Goal: Transaction & Acquisition: Book appointment/travel/reservation

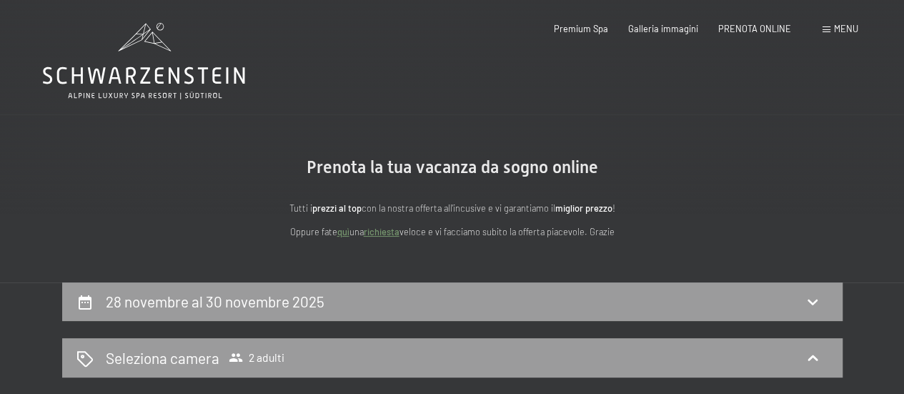
click at [753, 35] on div "PRENOTA ONLINE" at bounding box center [754, 29] width 73 height 13
click at [752, 26] on span "PRENOTA ONLINE" at bounding box center [754, 26] width 73 height 11
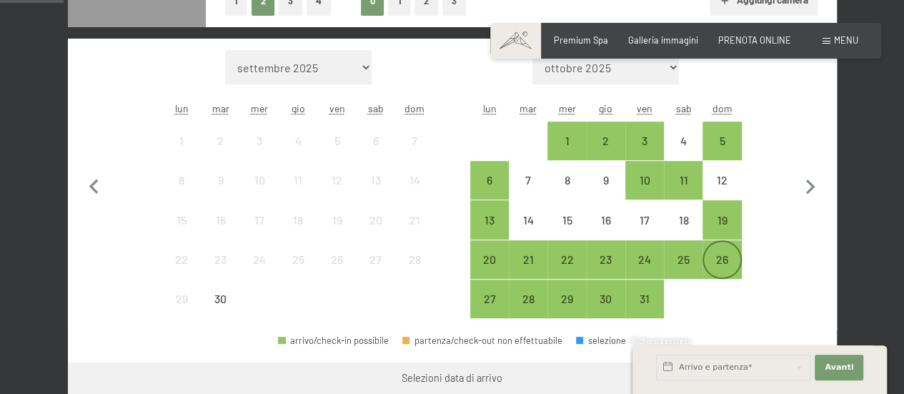
scroll to position [429, 0]
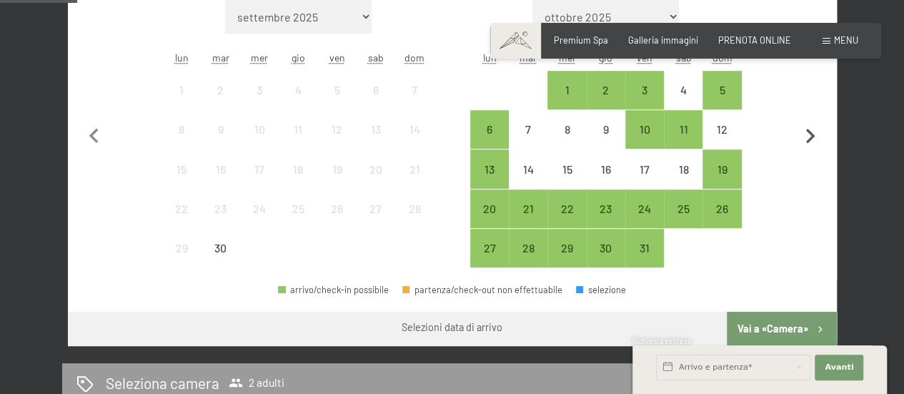
click at [810, 131] on icon "button" at bounding box center [810, 136] width 9 height 15
select select "2025-10-01"
select select "2025-11-01"
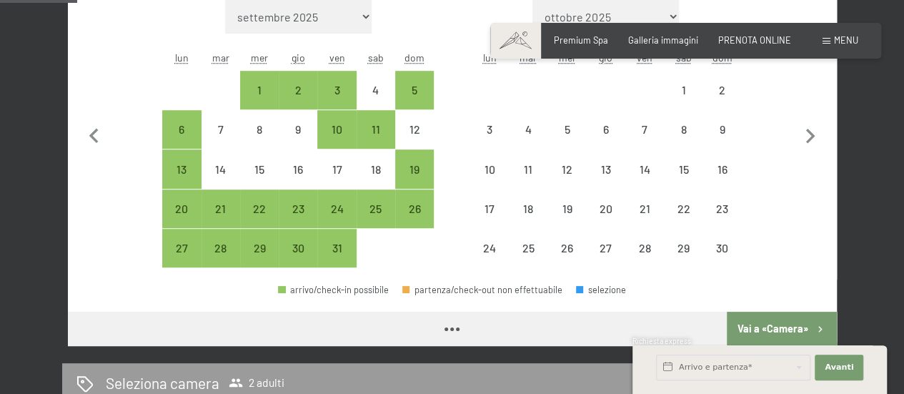
select select "2025-10-01"
select select "2025-11-01"
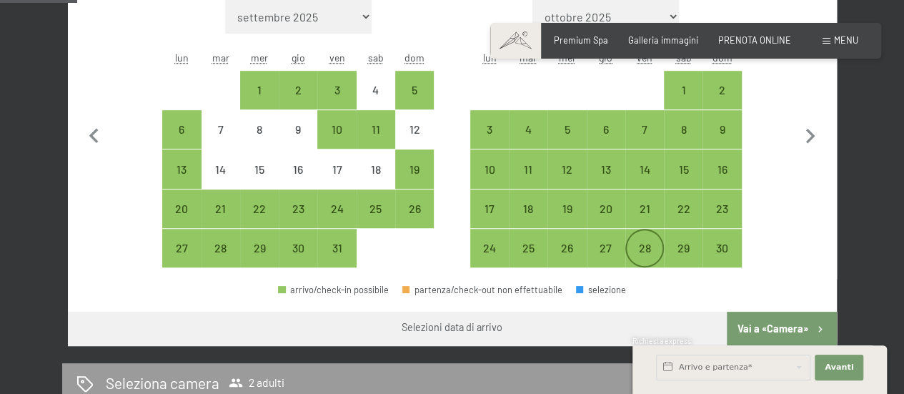
click at [640, 247] on div "28" at bounding box center [645, 260] width 36 height 36
select select "2025-10-01"
select select "2025-11-01"
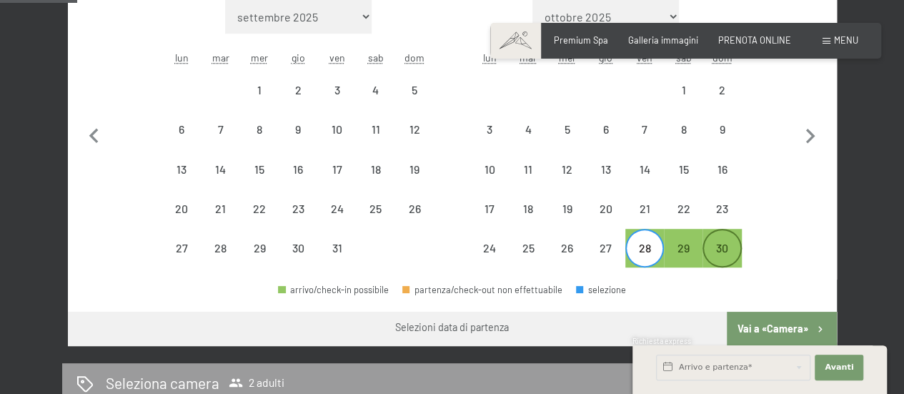
click at [723, 249] on div "30" at bounding box center [722, 260] width 36 height 36
select select "2025-10-01"
select select "2025-11-01"
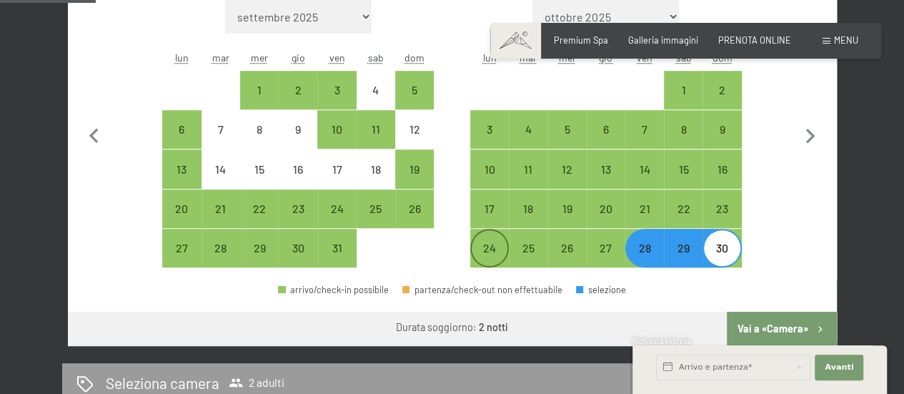
scroll to position [500, 0]
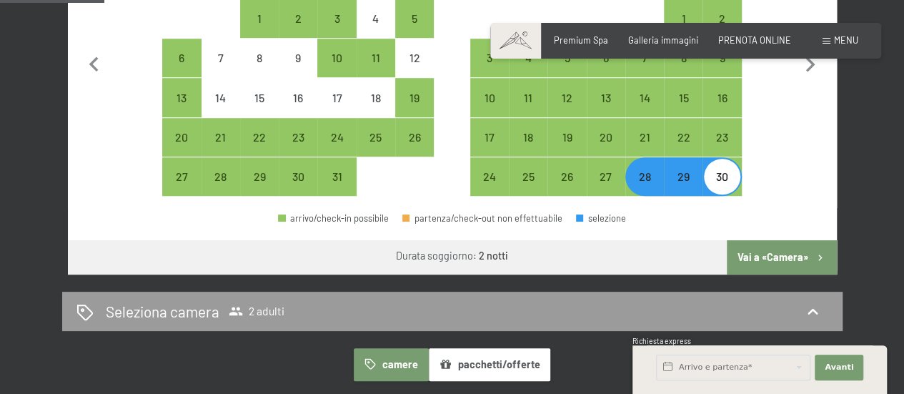
click at [786, 251] on button "Vai a «Camera»" at bounding box center [781, 257] width 109 height 34
select select "2025-10-01"
select select "2025-11-01"
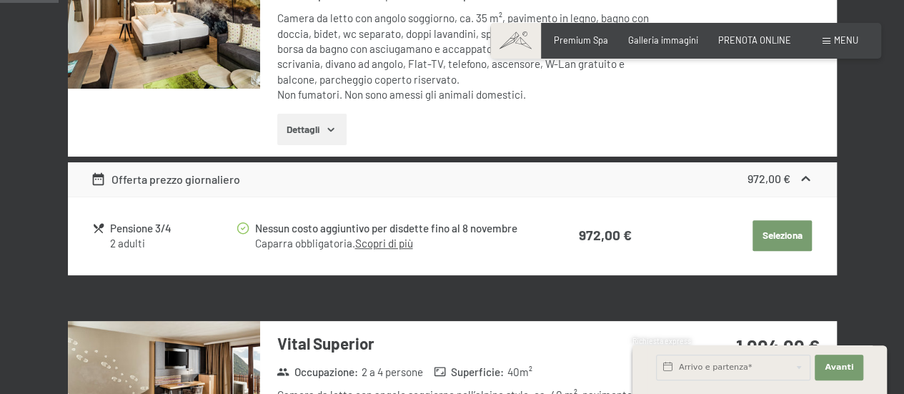
scroll to position [282, 0]
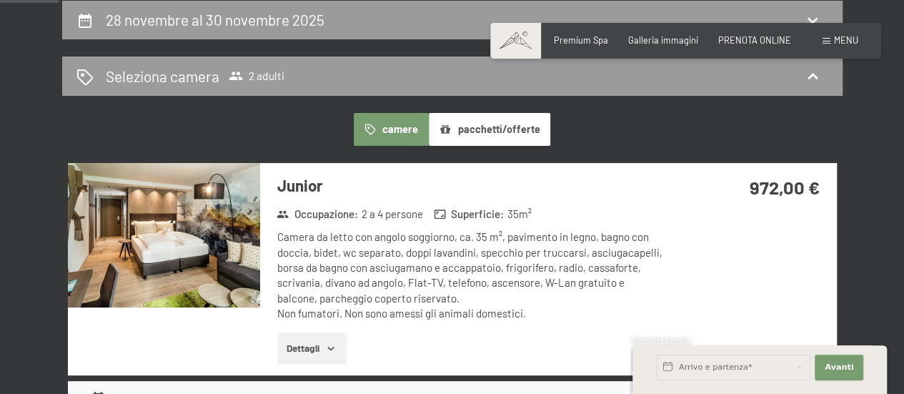
click at [221, 236] on img at bounding box center [164, 235] width 192 height 144
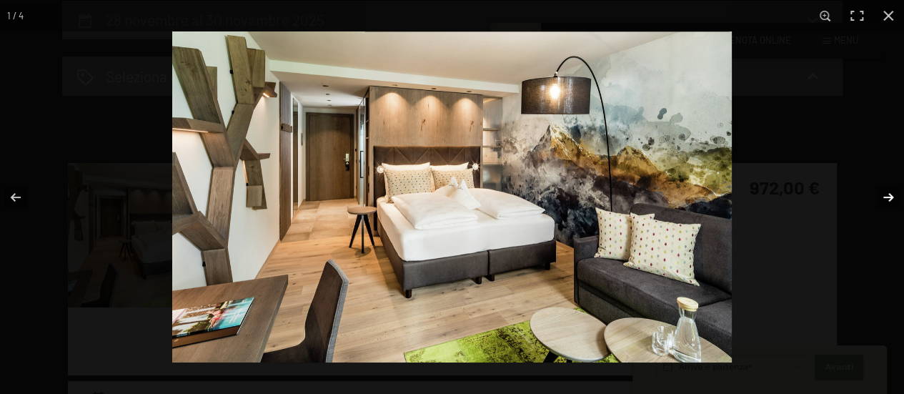
click at [885, 198] on button "button" at bounding box center [879, 197] width 50 height 71
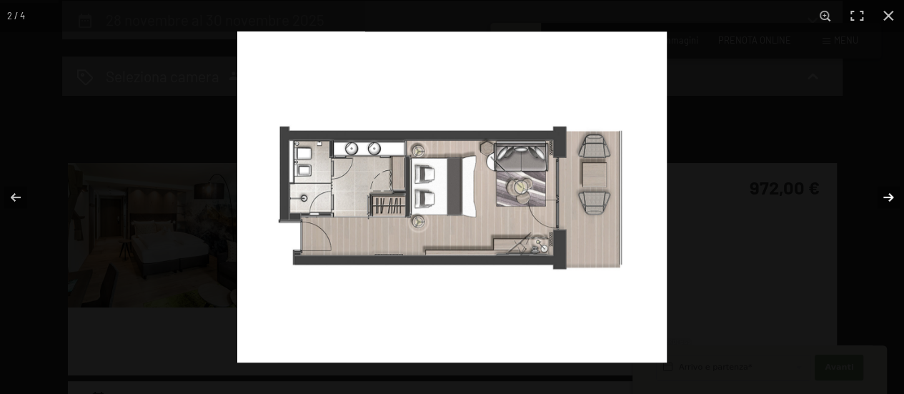
click at [885, 198] on button "button" at bounding box center [879, 197] width 50 height 71
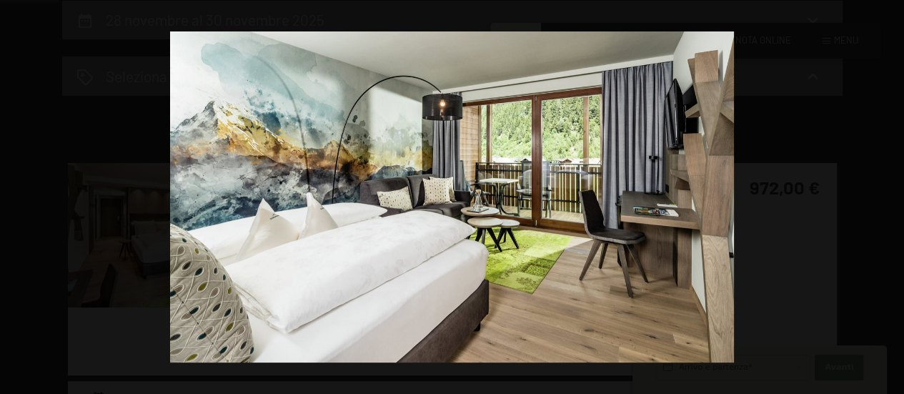
click at [885, 198] on button "button" at bounding box center [879, 197] width 50 height 71
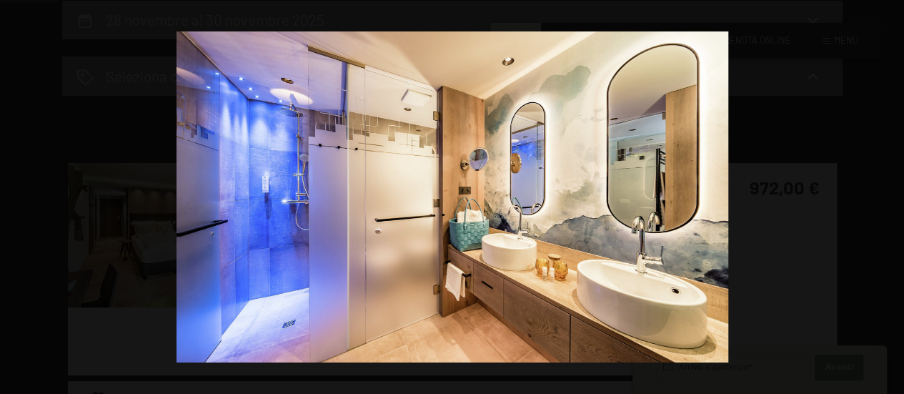
click at [885, 198] on button "button" at bounding box center [879, 197] width 50 height 71
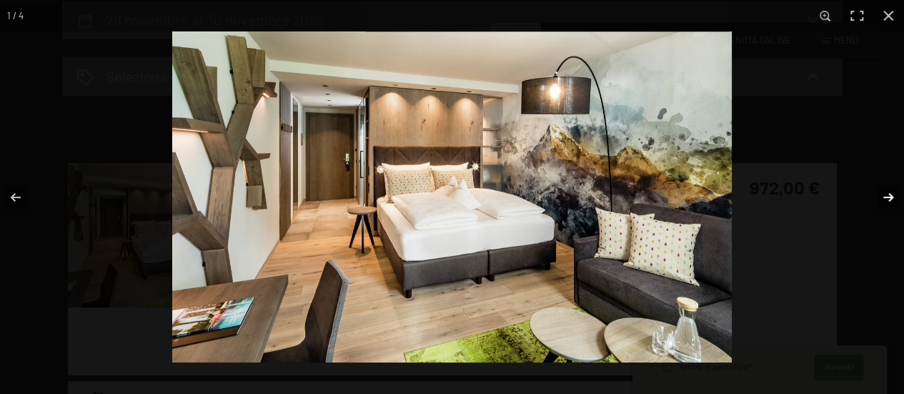
click at [884, 197] on button "button" at bounding box center [879, 197] width 50 height 71
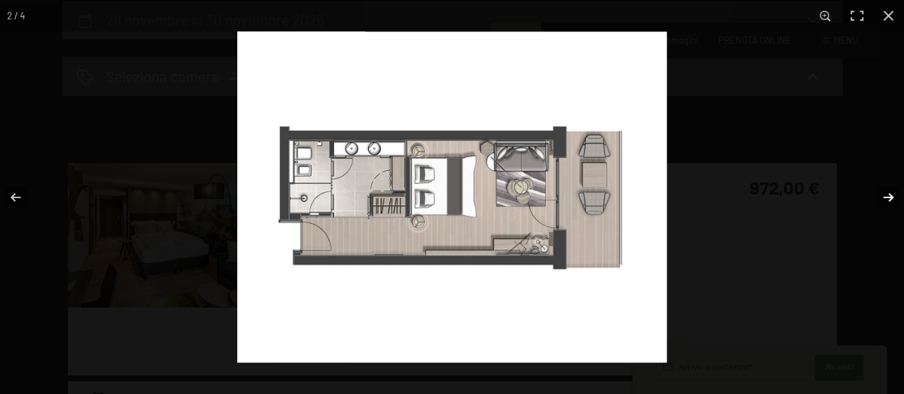
click at [884, 197] on button "button" at bounding box center [879, 197] width 50 height 71
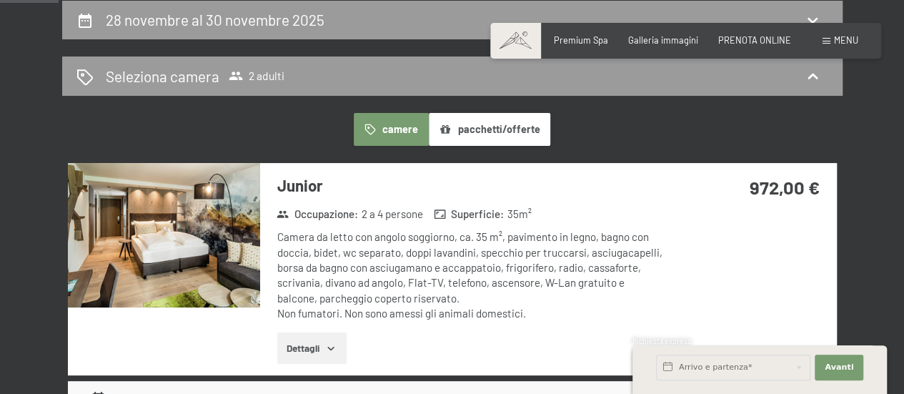
click at [0, 0] on button "button" at bounding box center [0, 0] width 0 height 0
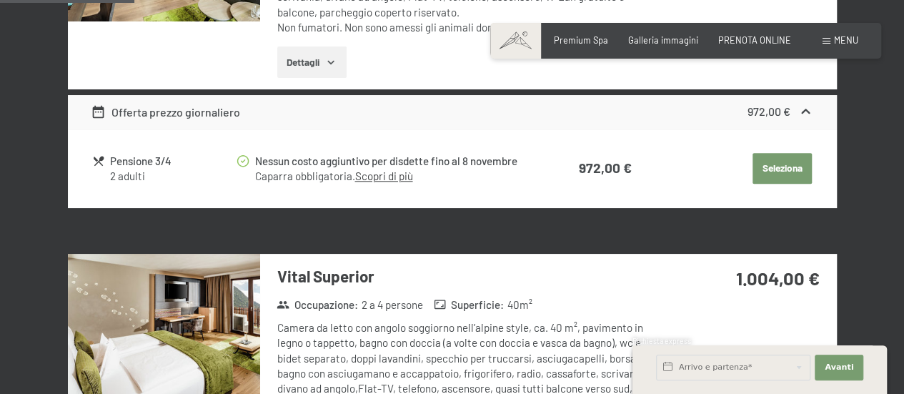
scroll to position [710, 0]
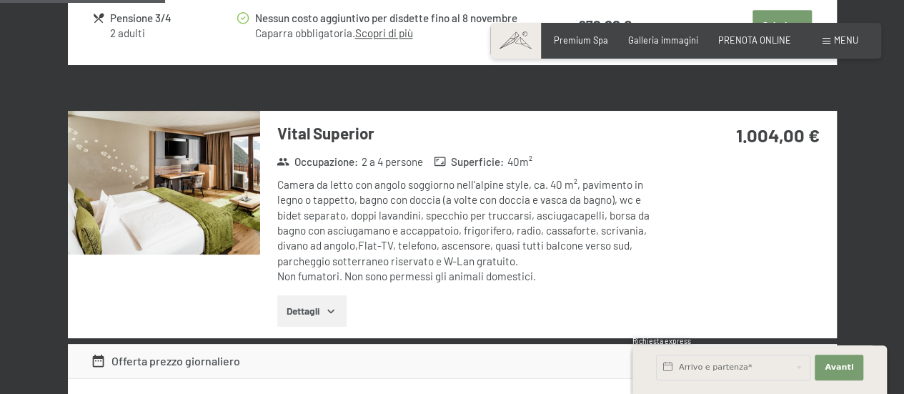
click at [173, 172] on img at bounding box center [164, 183] width 192 height 144
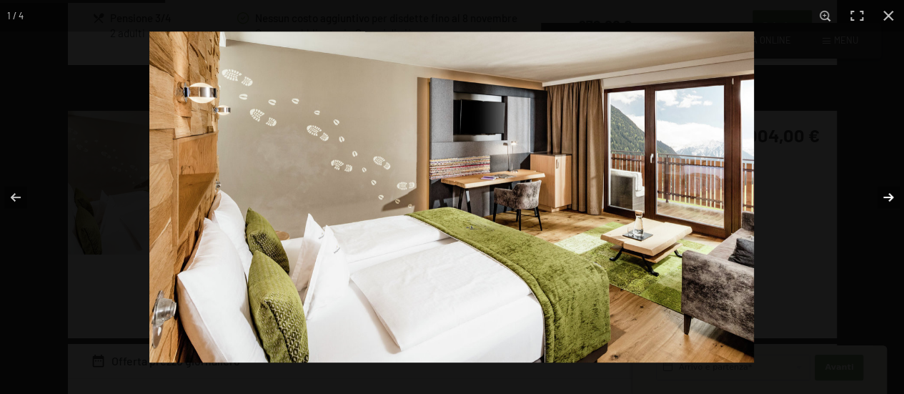
click at [886, 197] on button "button" at bounding box center [879, 197] width 50 height 71
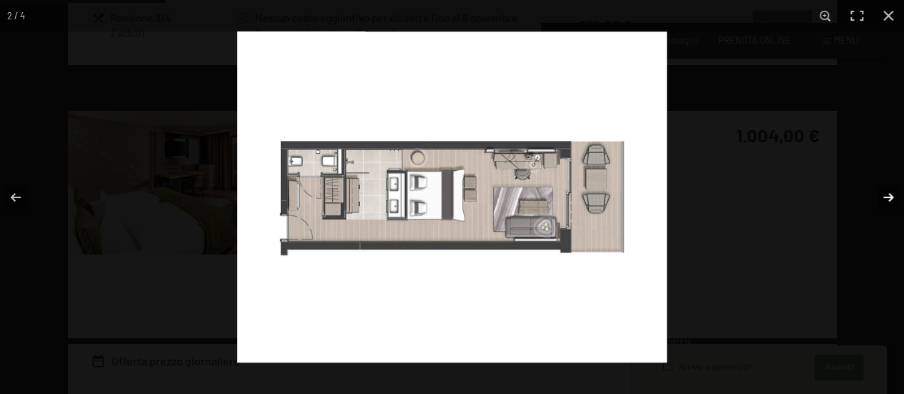
click at [886, 195] on button "button" at bounding box center [879, 197] width 50 height 71
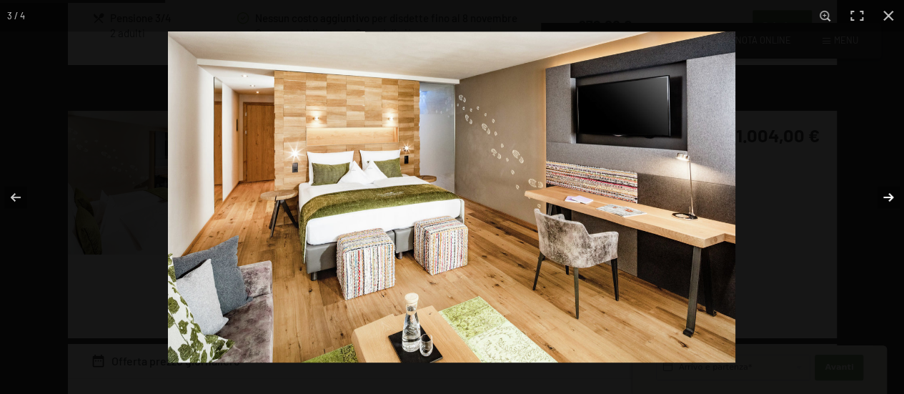
click at [886, 195] on button "button" at bounding box center [879, 197] width 50 height 71
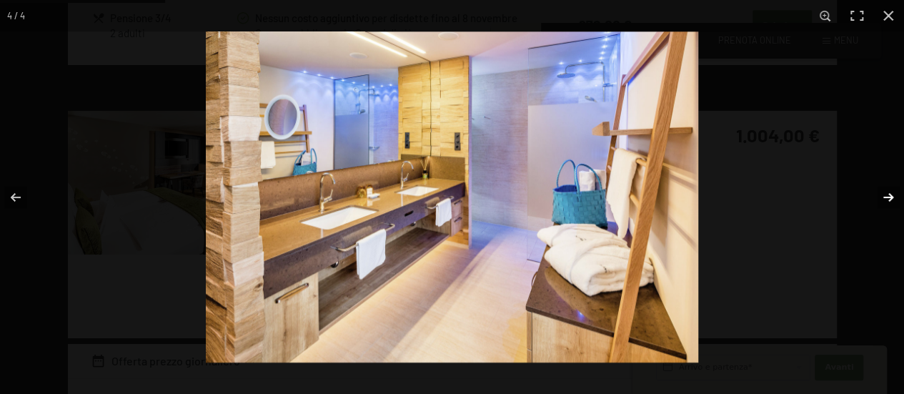
click at [886, 195] on button "button" at bounding box center [879, 197] width 50 height 71
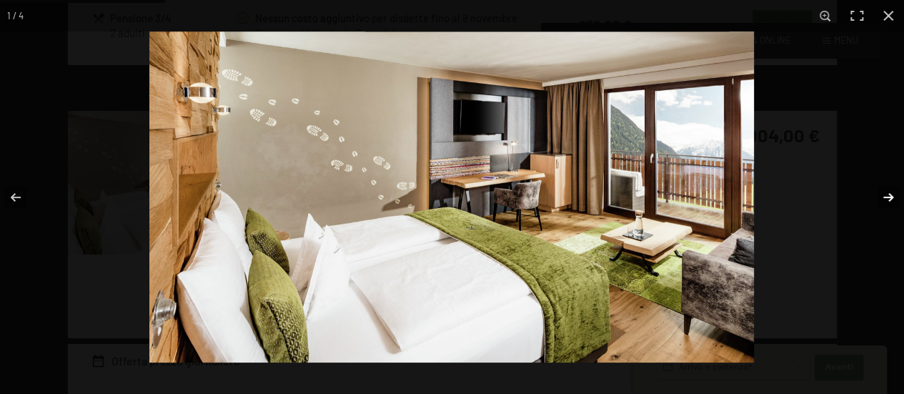
click at [886, 195] on button "button" at bounding box center [879, 197] width 50 height 71
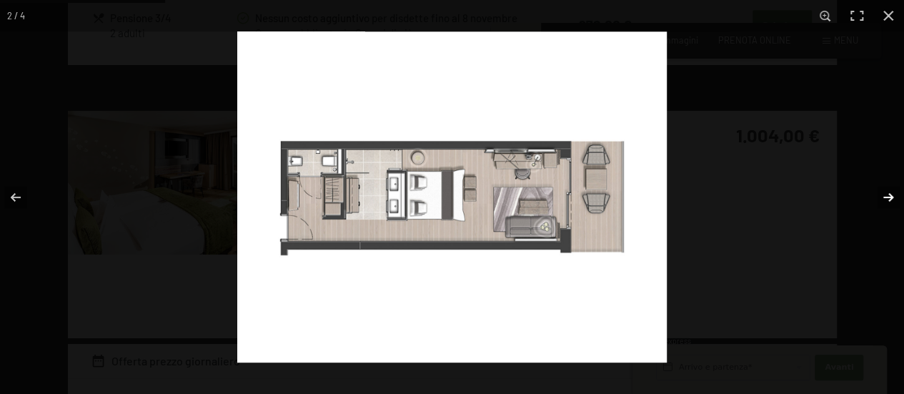
click at [886, 195] on button "button" at bounding box center [879, 197] width 50 height 71
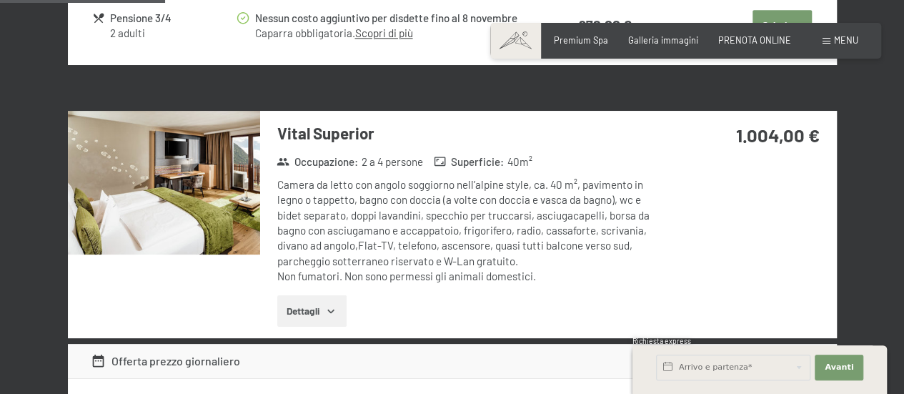
click at [0, 0] on button "button" at bounding box center [0, 0] width 0 height 0
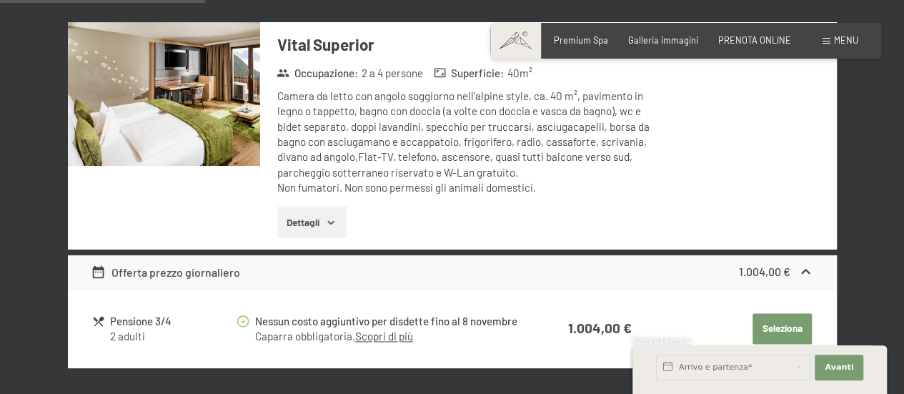
scroll to position [1068, 0]
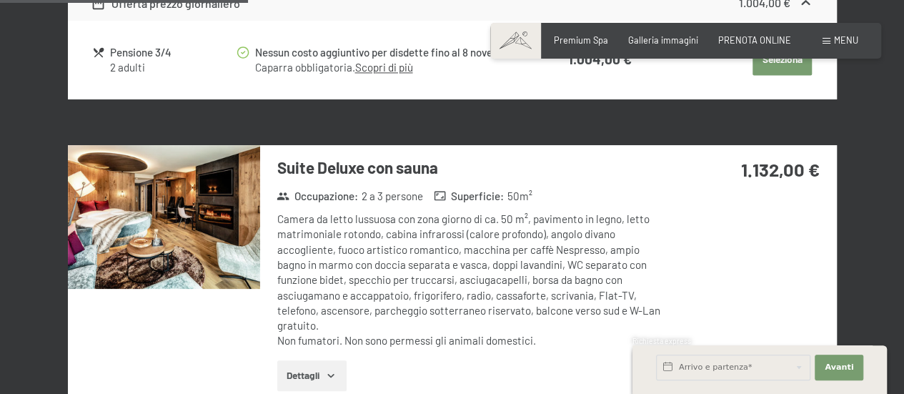
click at [197, 192] on img at bounding box center [164, 217] width 192 height 144
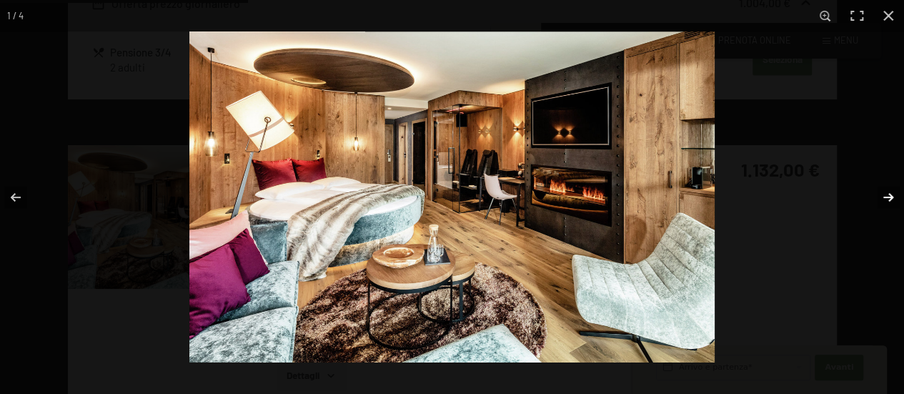
click at [885, 197] on button "button" at bounding box center [879, 197] width 50 height 71
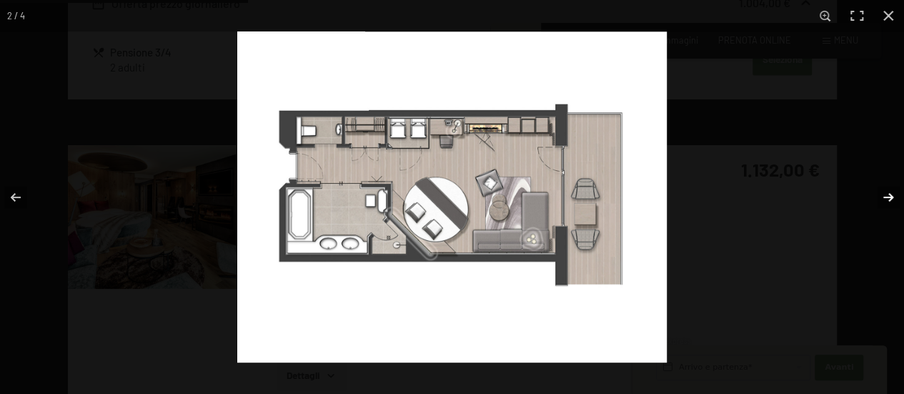
click at [885, 197] on button "button" at bounding box center [879, 197] width 50 height 71
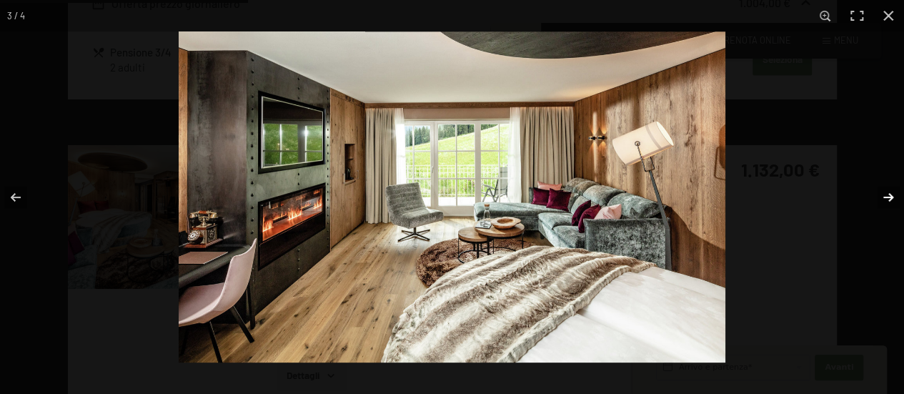
click at [888, 194] on button "button" at bounding box center [879, 197] width 50 height 71
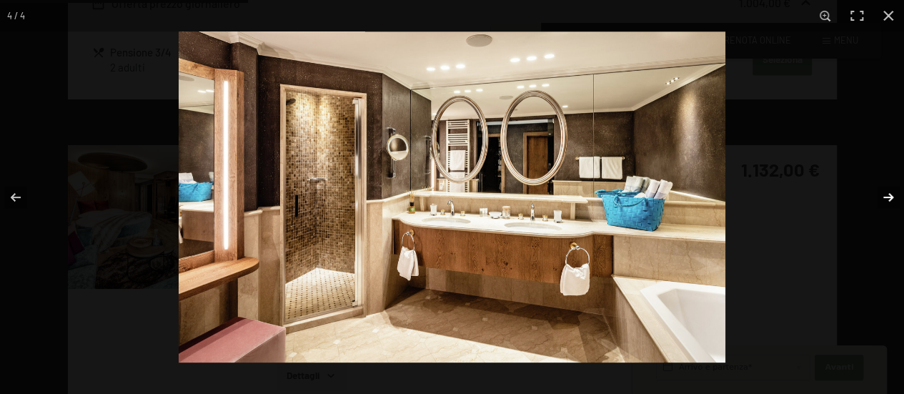
click at [886, 194] on button "button" at bounding box center [879, 197] width 50 height 71
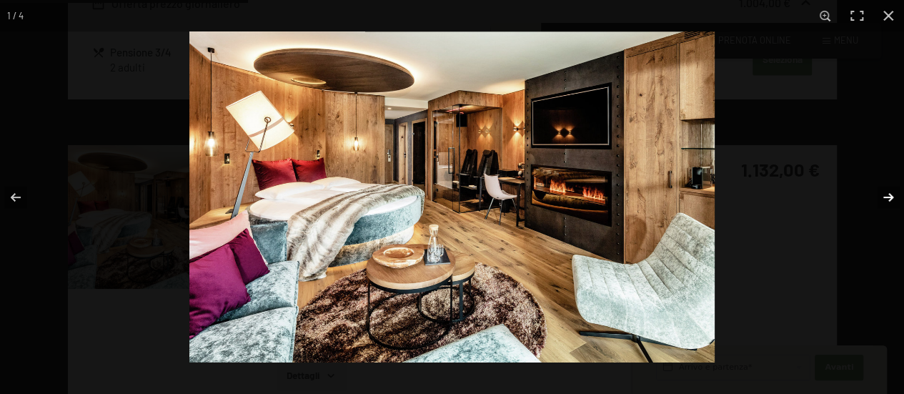
click at [886, 194] on button "button" at bounding box center [879, 197] width 50 height 71
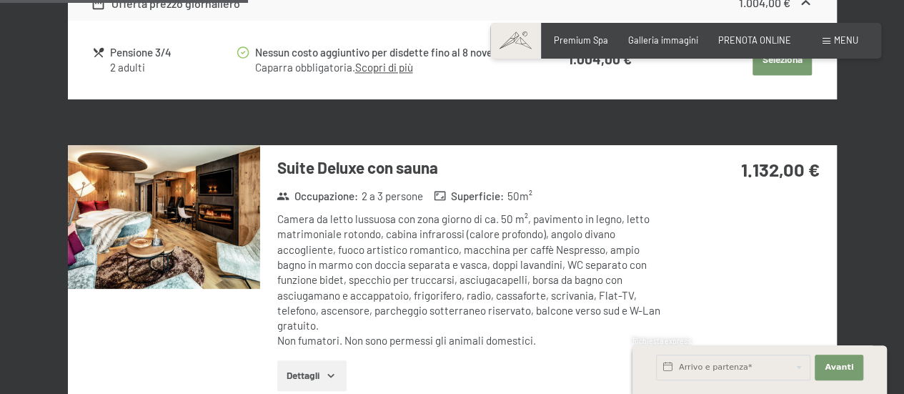
click at [0, 0] on button "button" at bounding box center [0, 0] width 0 height 0
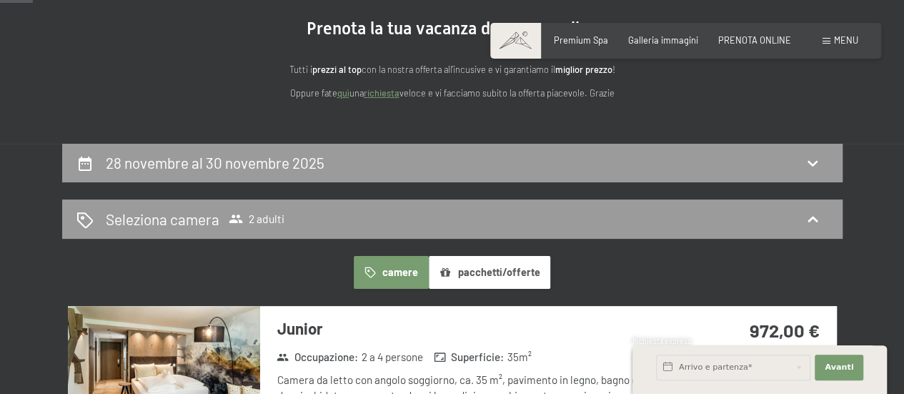
scroll to position [353, 0]
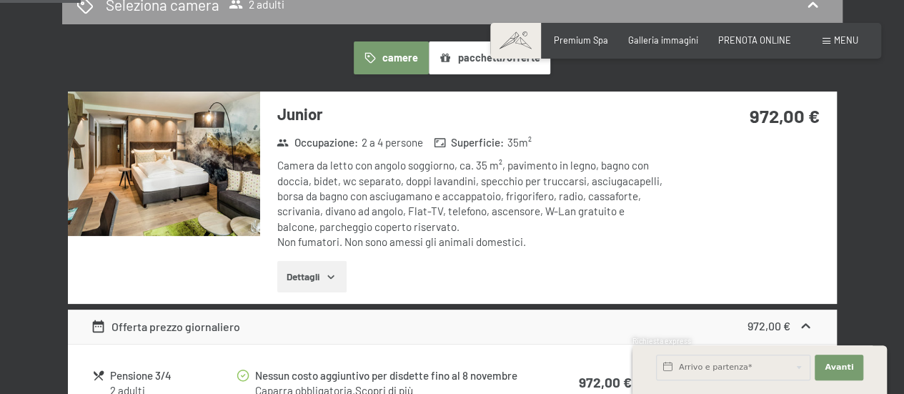
click at [211, 157] on img at bounding box center [164, 163] width 192 height 144
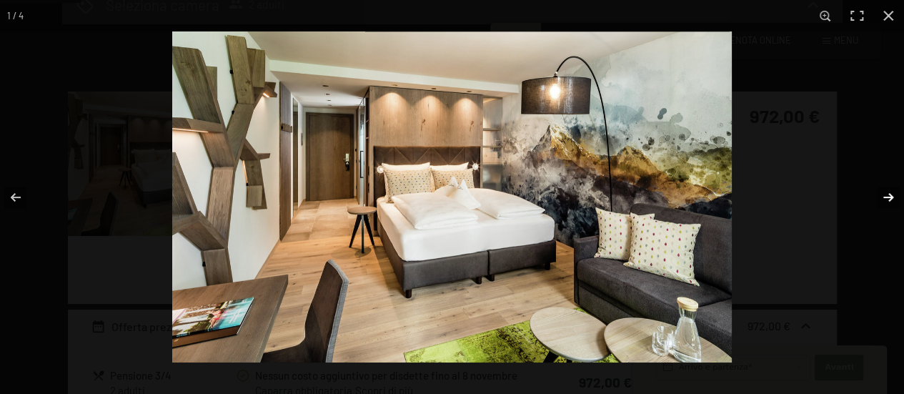
click at [883, 197] on button "button" at bounding box center [879, 197] width 50 height 71
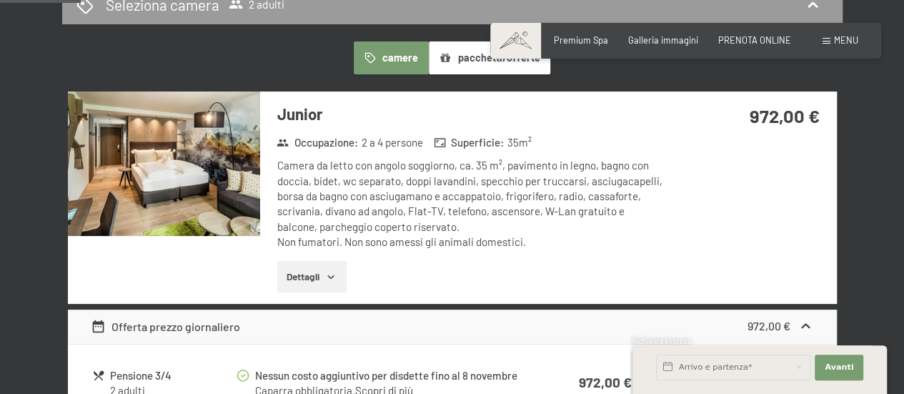
click at [0, 0] on div at bounding box center [0, 0] width 0 height 0
click at [311, 265] on button "Dettagli" at bounding box center [311, 276] width 69 height 31
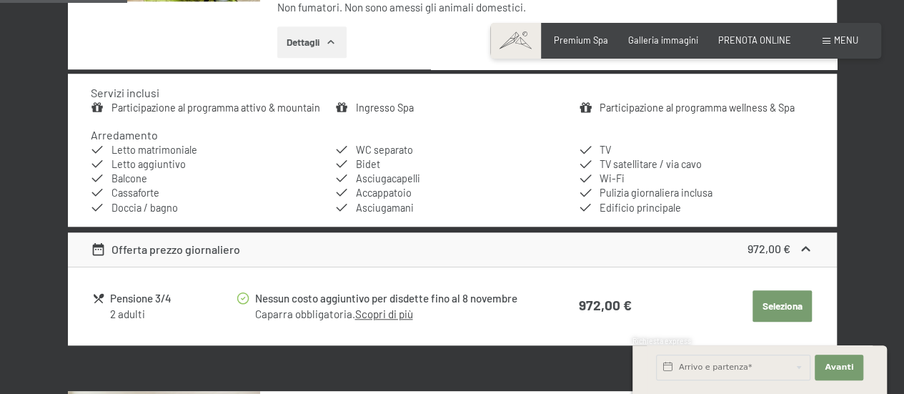
scroll to position [567, 0]
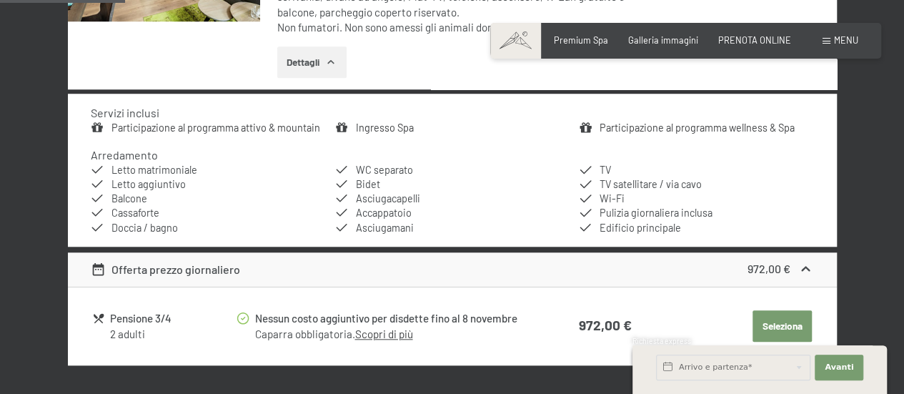
click at [793, 322] on button "Seleziona" at bounding box center [782, 325] width 59 height 31
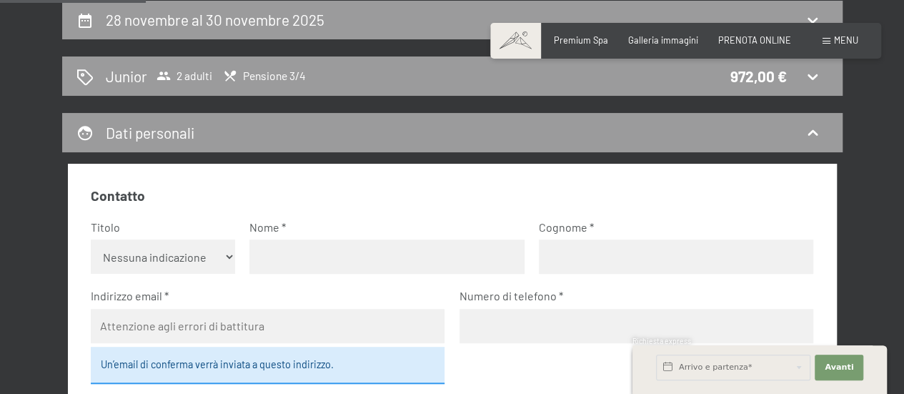
scroll to position [0, 0]
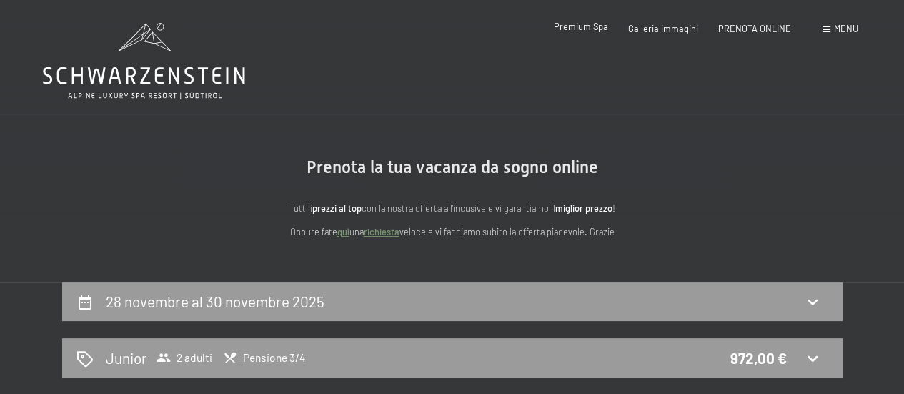
click at [580, 31] on span "Premium Spa" at bounding box center [581, 26] width 54 height 11
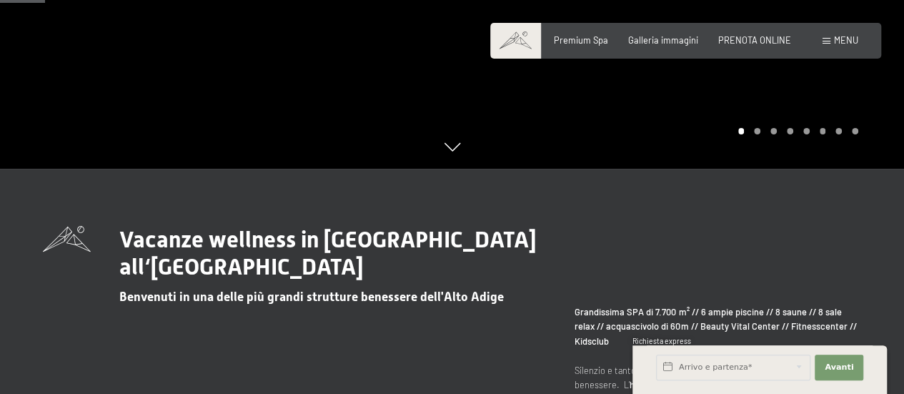
scroll to position [214, 0]
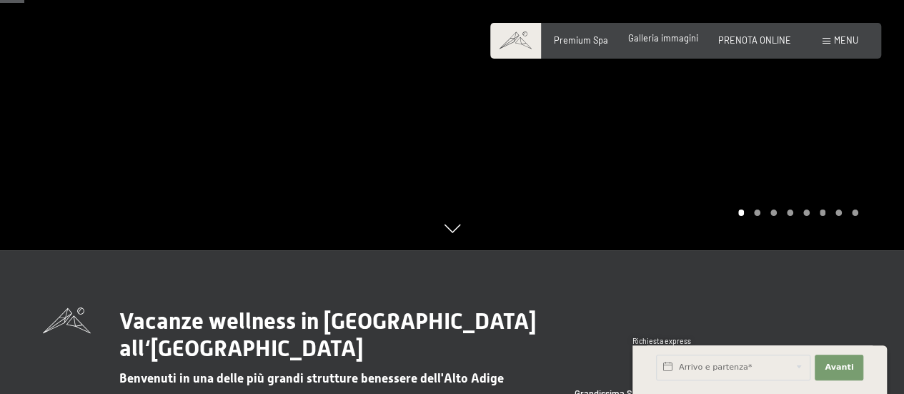
click at [676, 43] on span "Galleria immagini" at bounding box center [663, 37] width 70 height 11
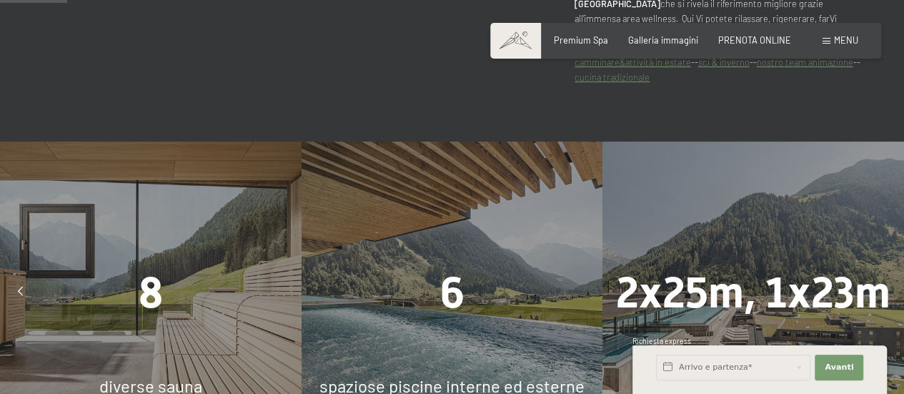
scroll to position [786, 0]
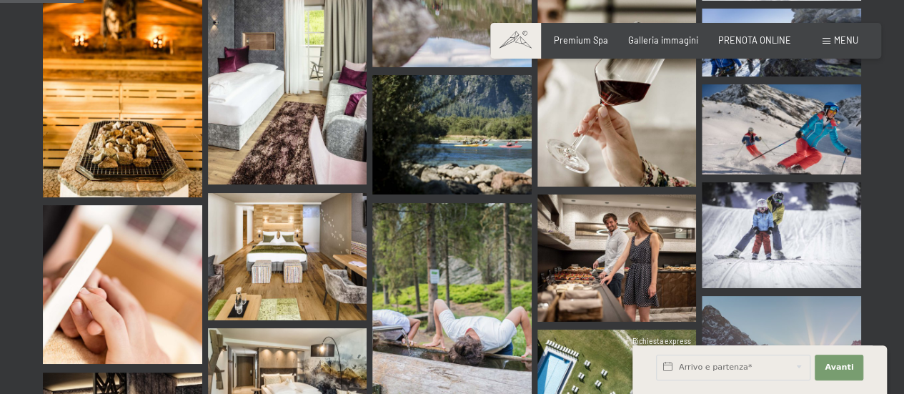
scroll to position [1072, 0]
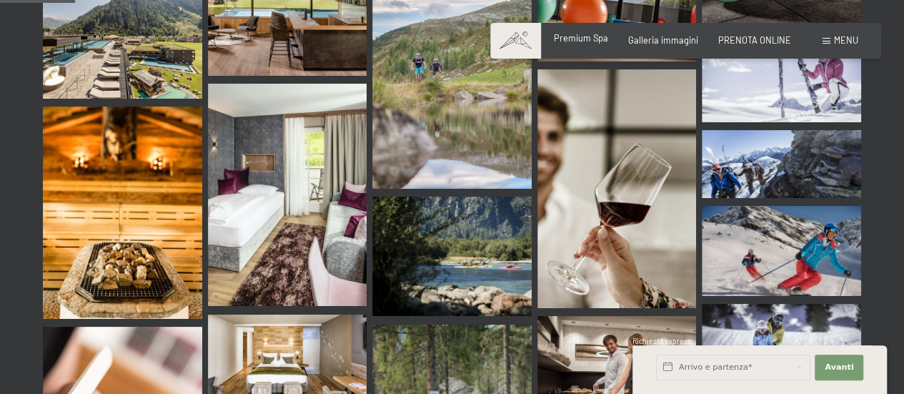
click at [590, 39] on span "Premium Spa" at bounding box center [581, 37] width 54 height 11
click at [577, 40] on span "Premium Spa" at bounding box center [581, 37] width 54 height 11
click at [583, 39] on span "Premium Spa" at bounding box center [581, 37] width 54 height 11
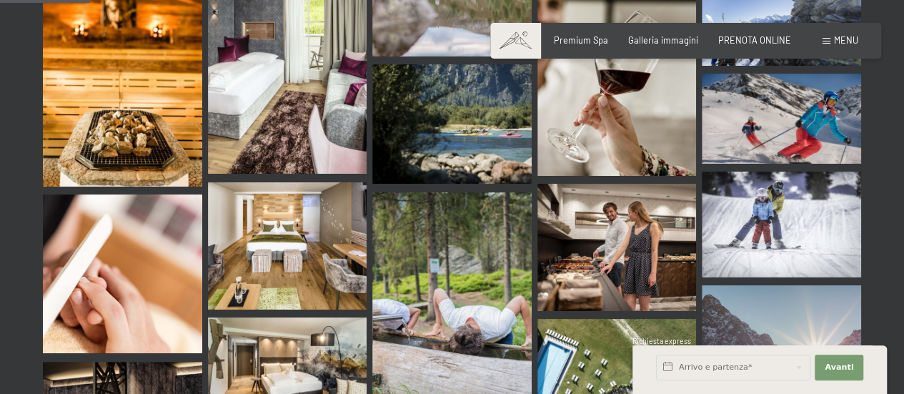
scroll to position [1286, 0]
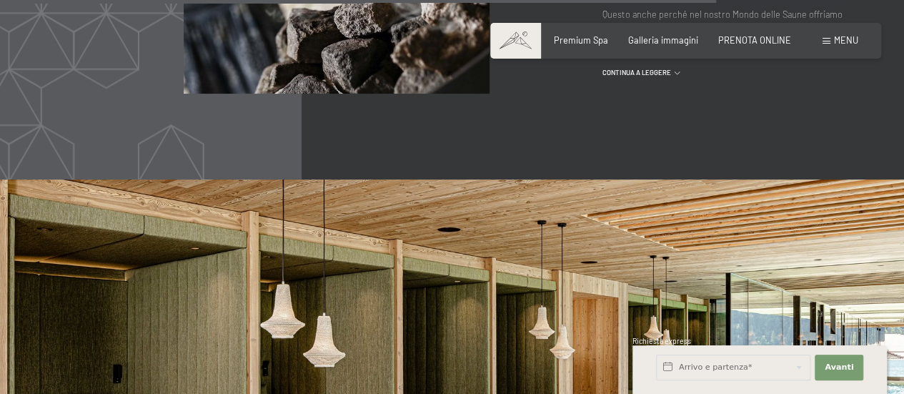
scroll to position [5378, 0]
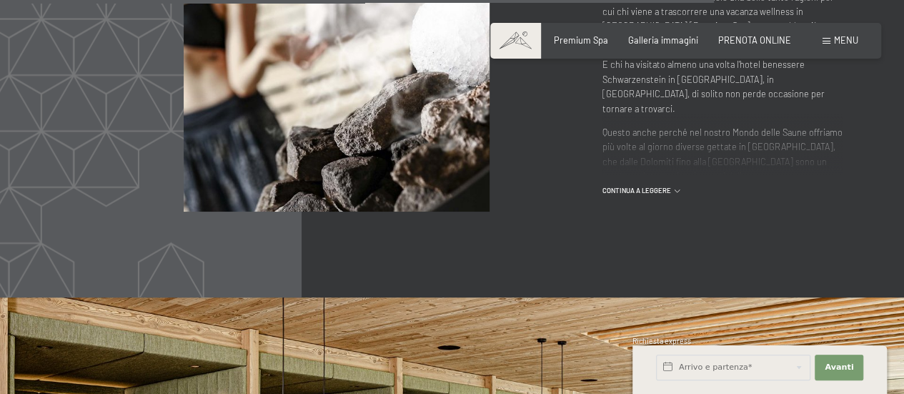
click at [824, 40] on span at bounding box center [827, 41] width 8 height 6
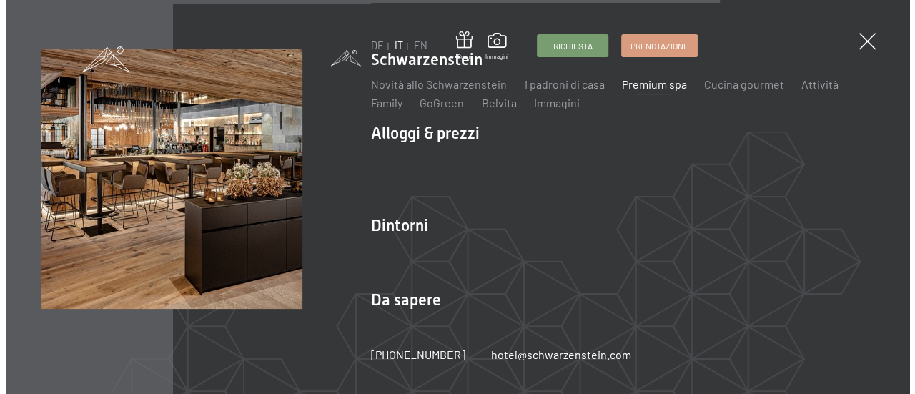
scroll to position [5397, 0]
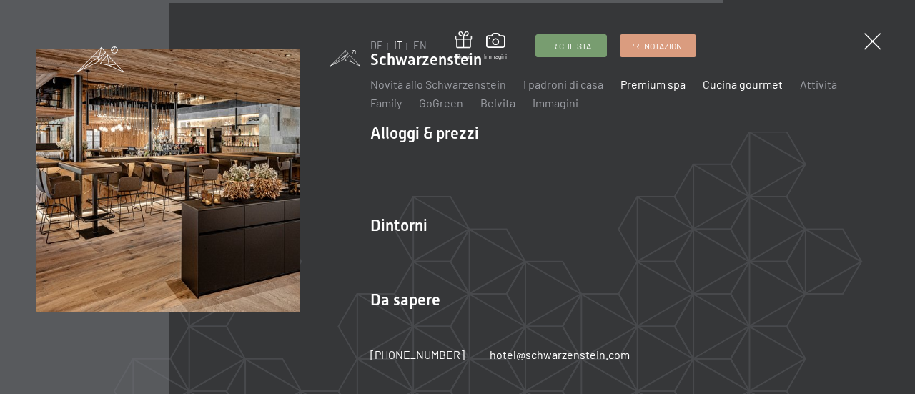
click at [730, 84] on link "Cucina gourmet" at bounding box center [742, 84] width 80 height 14
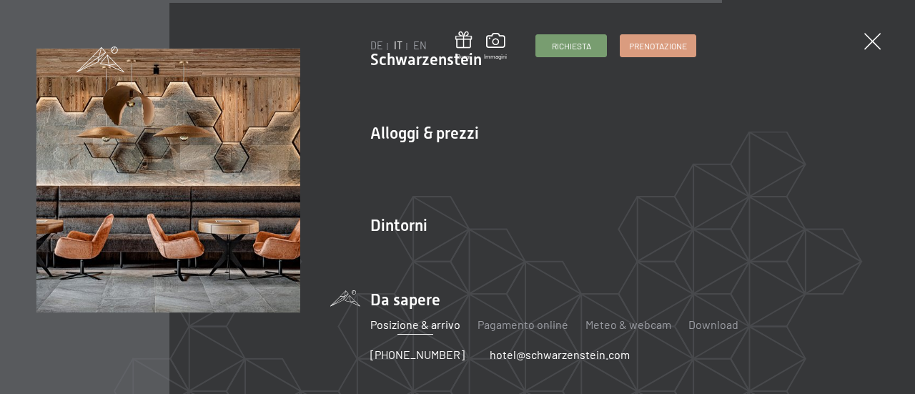
click at [408, 327] on link "Posizione & arrivo" at bounding box center [415, 324] width 90 height 14
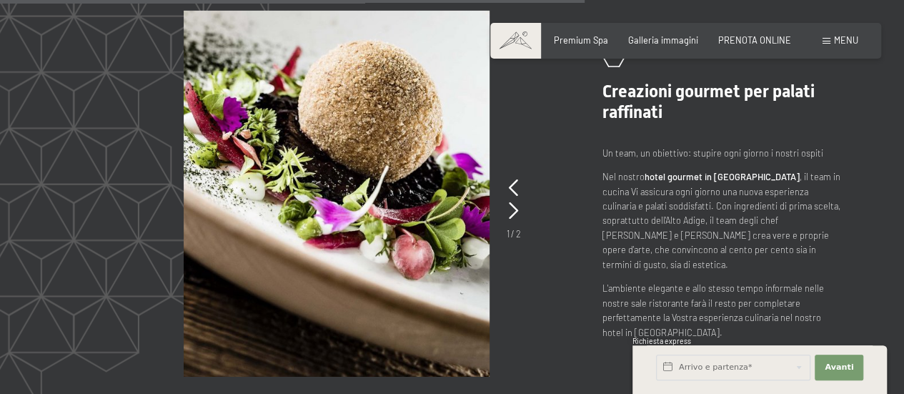
scroll to position [2430, 0]
